Goal: Check status: Check status

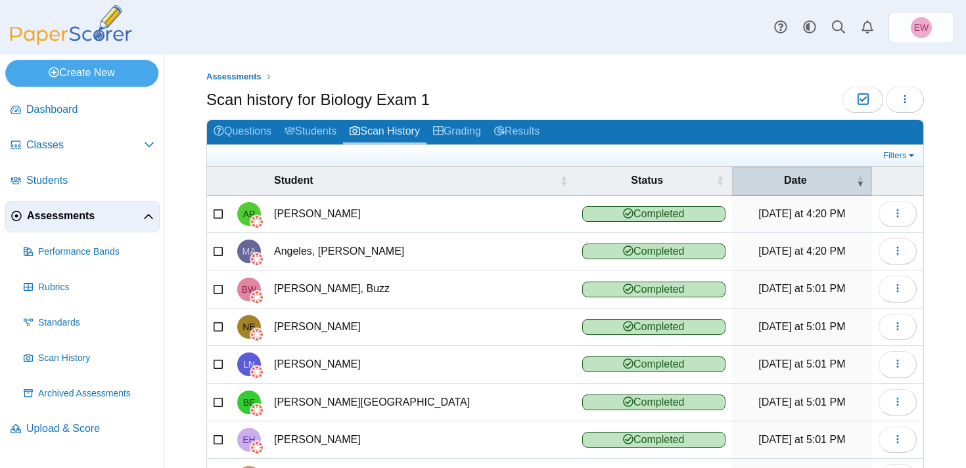
click at [784, 183] on span "Date" at bounding box center [795, 180] width 23 height 11
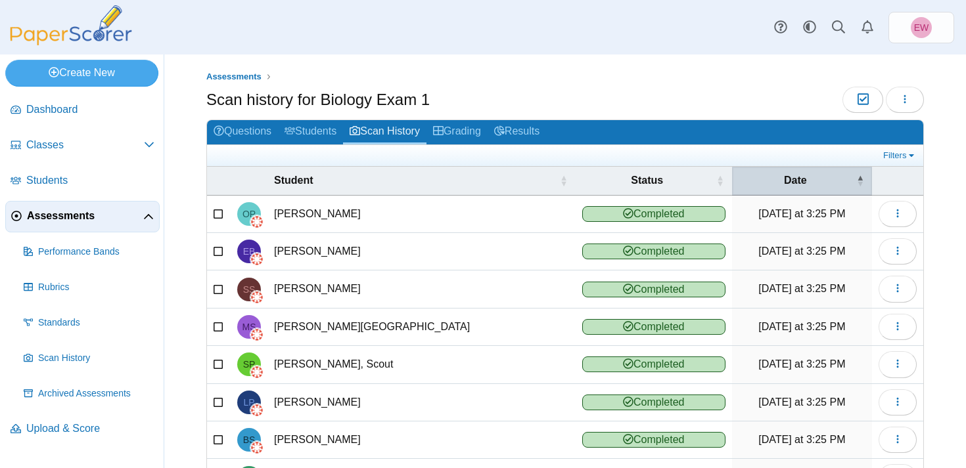
click at [784, 183] on span "Date" at bounding box center [795, 180] width 23 height 11
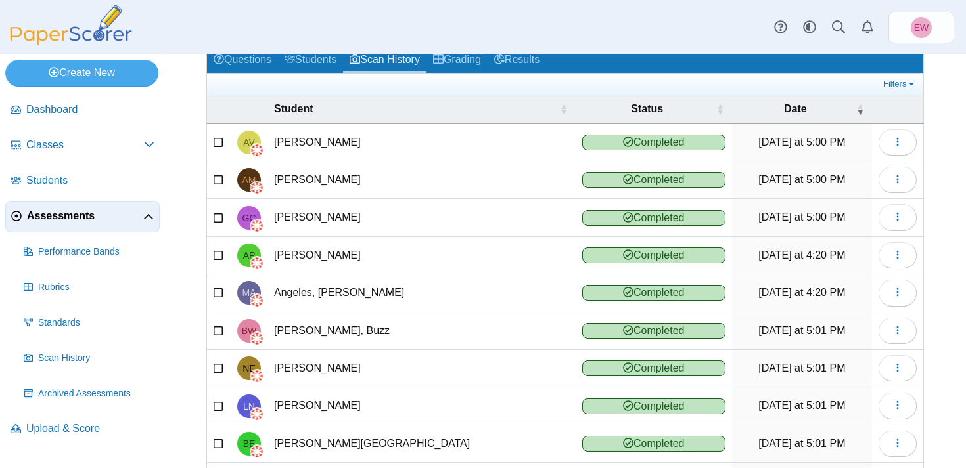
scroll to position [74, 0]
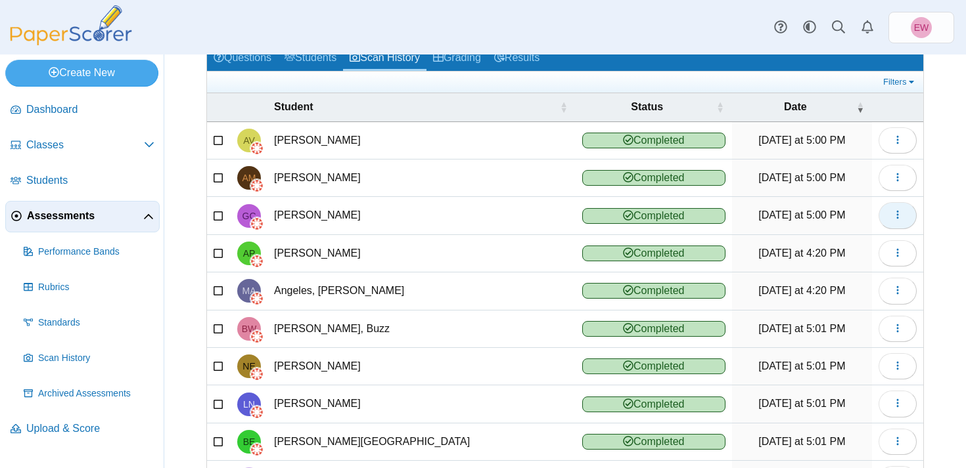
click at [896, 217] on icon "button" at bounding box center [897, 215] width 11 height 11
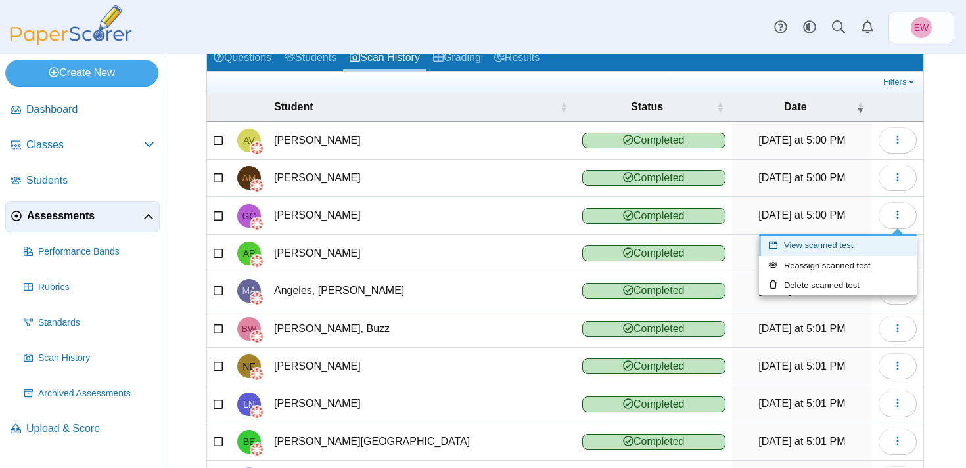
click at [838, 244] on link "View scanned test" at bounding box center [838, 246] width 158 height 20
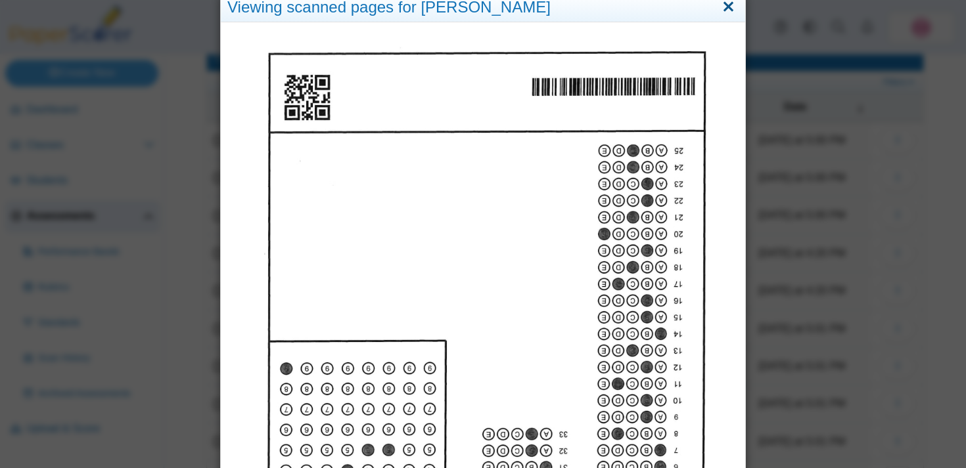
scroll to position [0, 0]
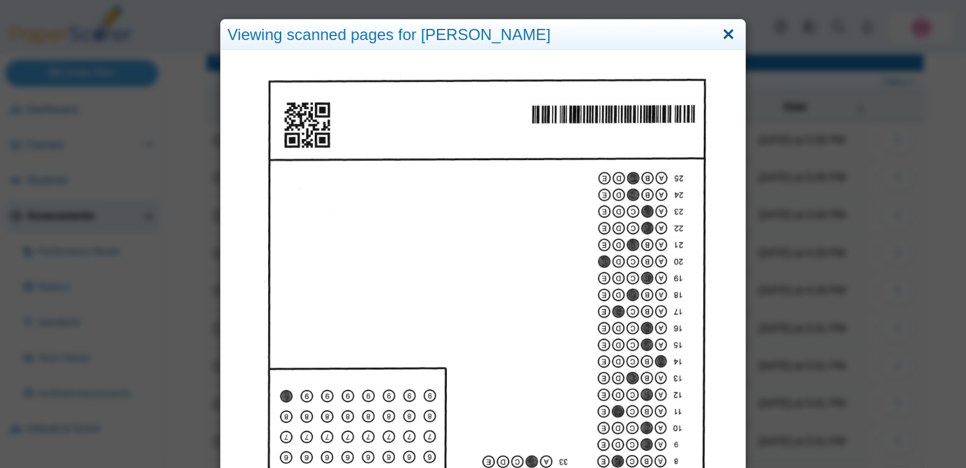
click at [727, 31] on link "Close" at bounding box center [728, 35] width 20 height 22
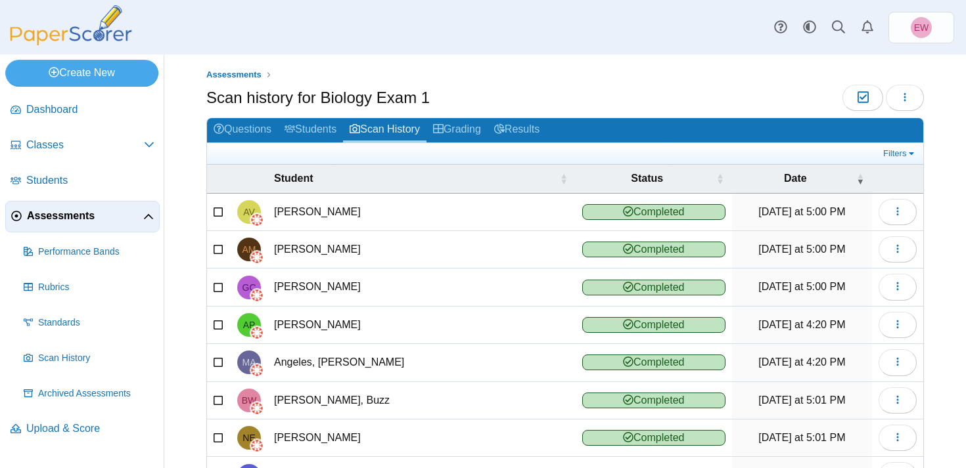
scroll to position [3, 0]
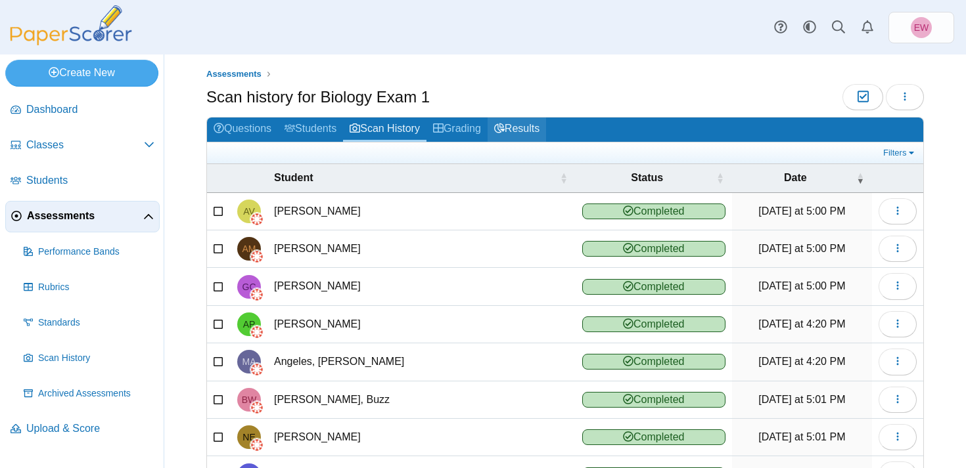
click at [530, 131] on link "Results" at bounding box center [516, 130] width 58 height 24
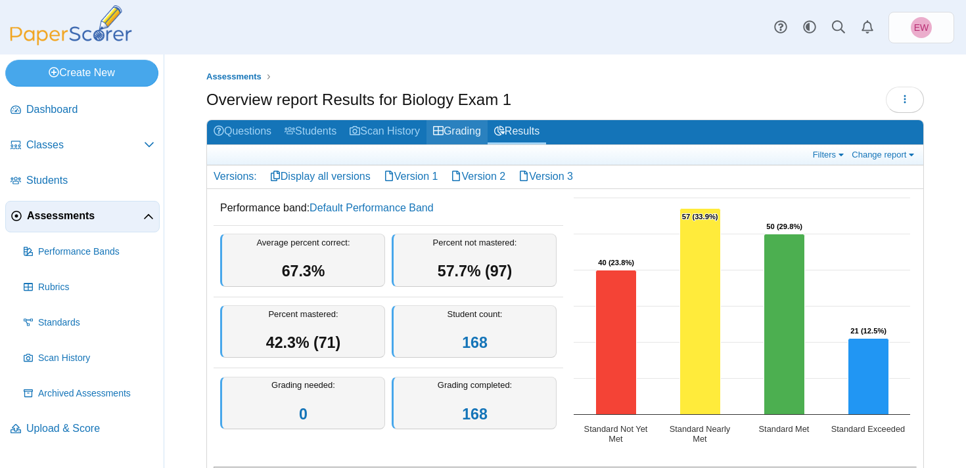
click at [482, 135] on link "Grading" at bounding box center [456, 132] width 61 height 24
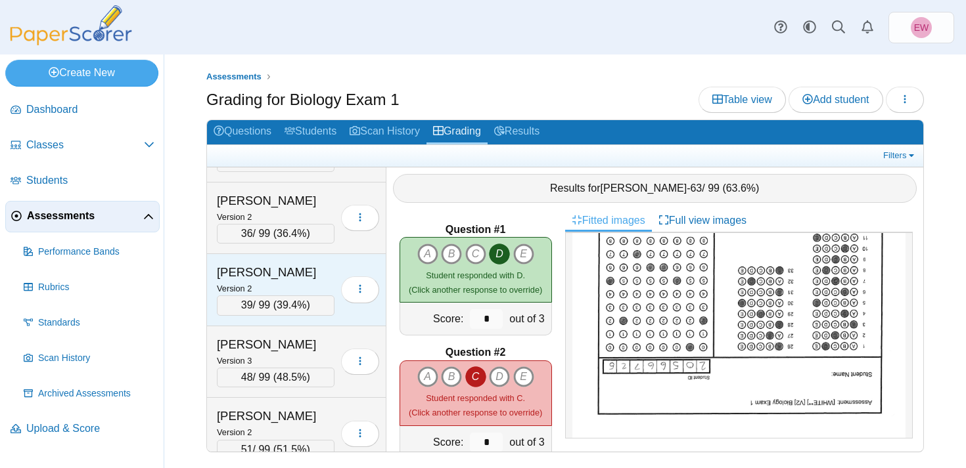
click at [302, 272] on div "[PERSON_NAME]" at bounding box center [276, 272] width 118 height 17
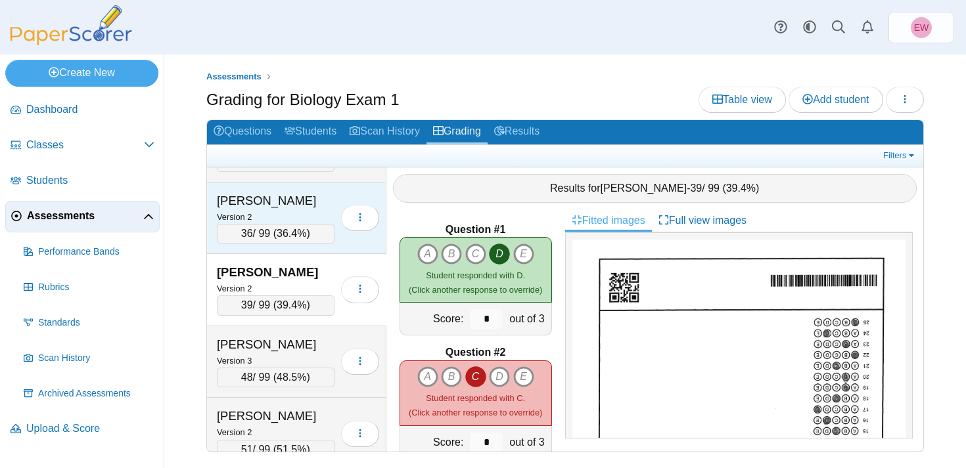
click at [285, 212] on div "Version 2" at bounding box center [276, 217] width 118 height 14
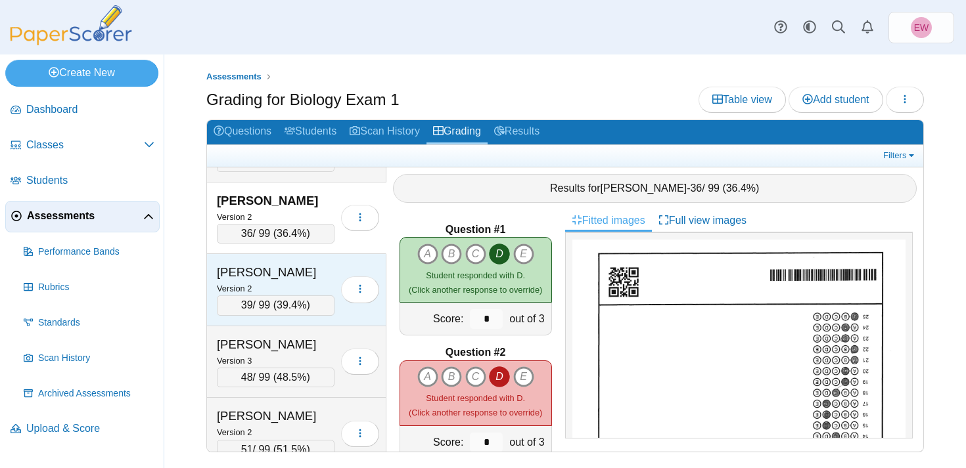
click at [285, 275] on div "[PERSON_NAME]" at bounding box center [276, 272] width 118 height 17
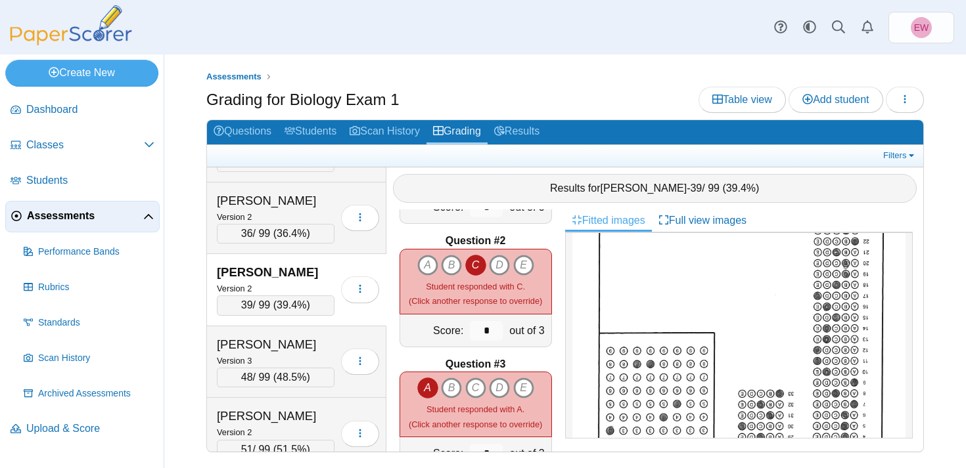
scroll to position [116, 0]
